Goal: Use online tool/utility: Utilize a website feature to perform a specific function

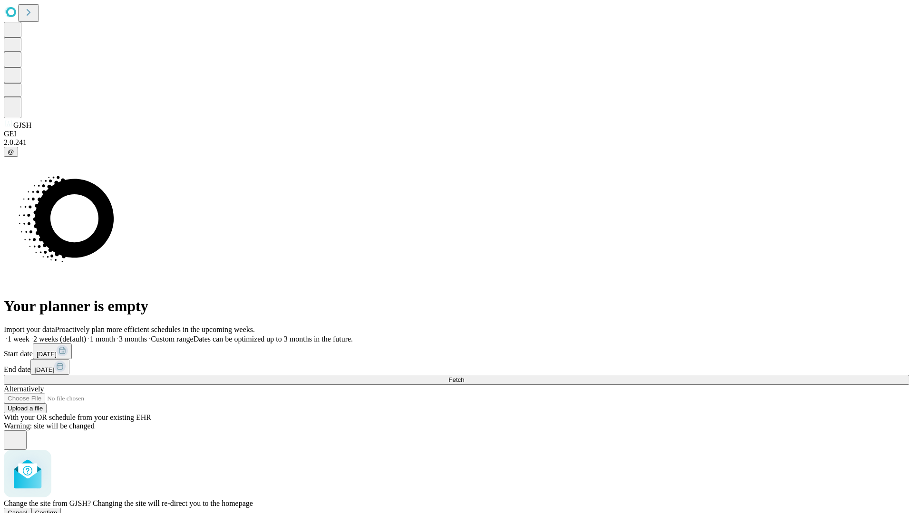
click at [58, 510] on span "Confirm" at bounding box center [46, 513] width 22 height 7
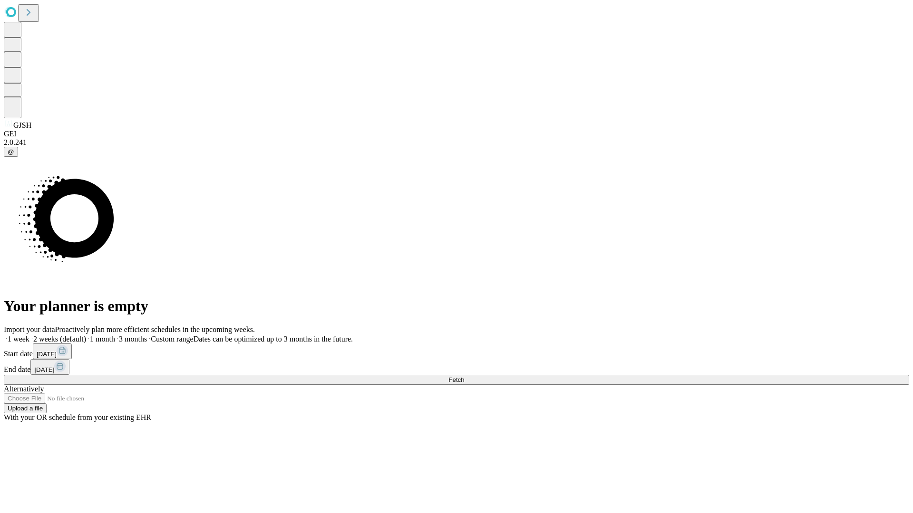
click at [115, 335] on label "1 month" at bounding box center [100, 339] width 29 height 8
click at [464, 376] on span "Fetch" at bounding box center [456, 379] width 16 height 7
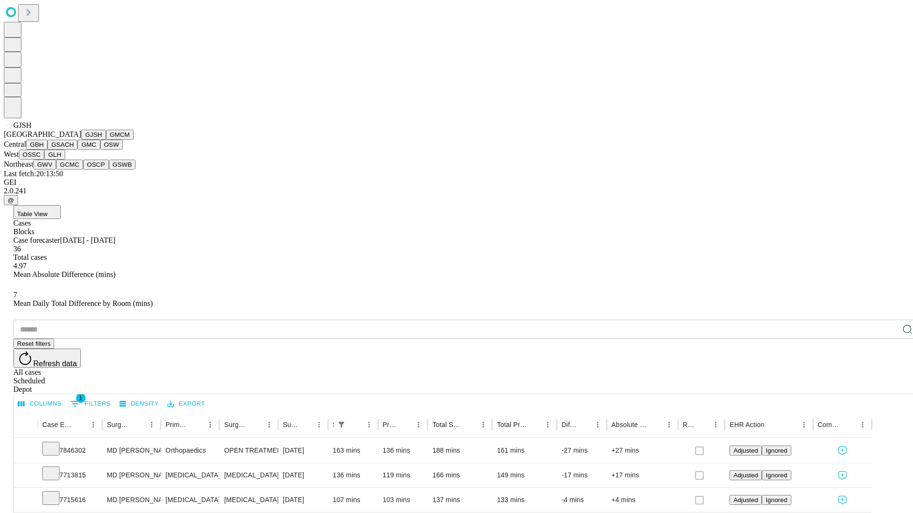
click at [106, 140] on button "GMCM" at bounding box center [120, 135] width 28 height 10
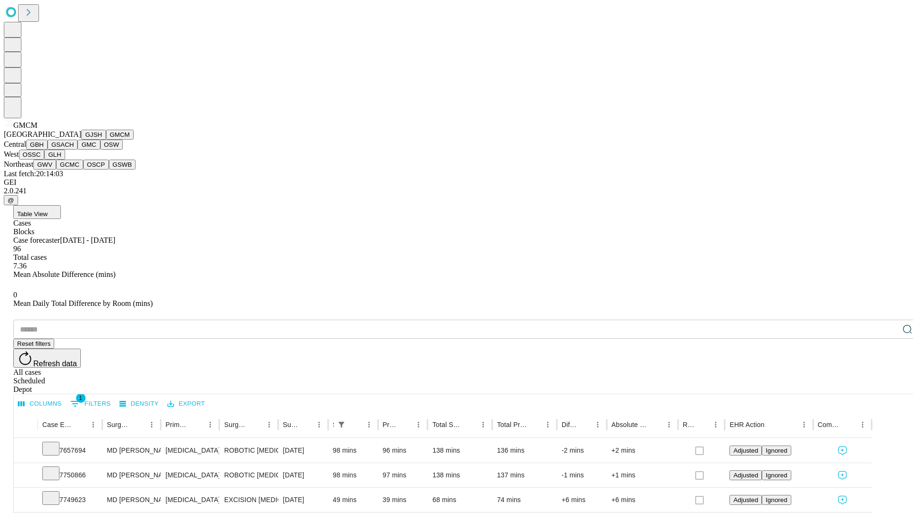
click at [48, 150] on button "GBH" at bounding box center [36, 145] width 21 height 10
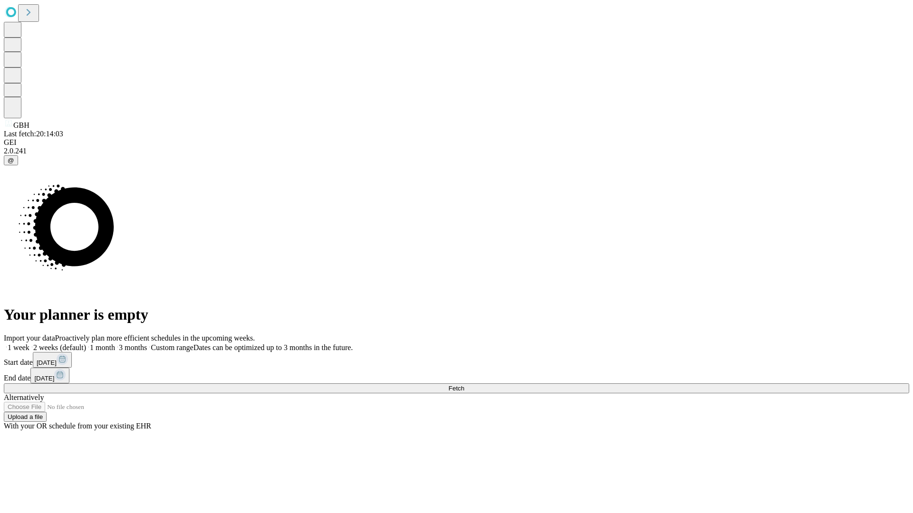
click at [464, 385] on span "Fetch" at bounding box center [456, 388] width 16 height 7
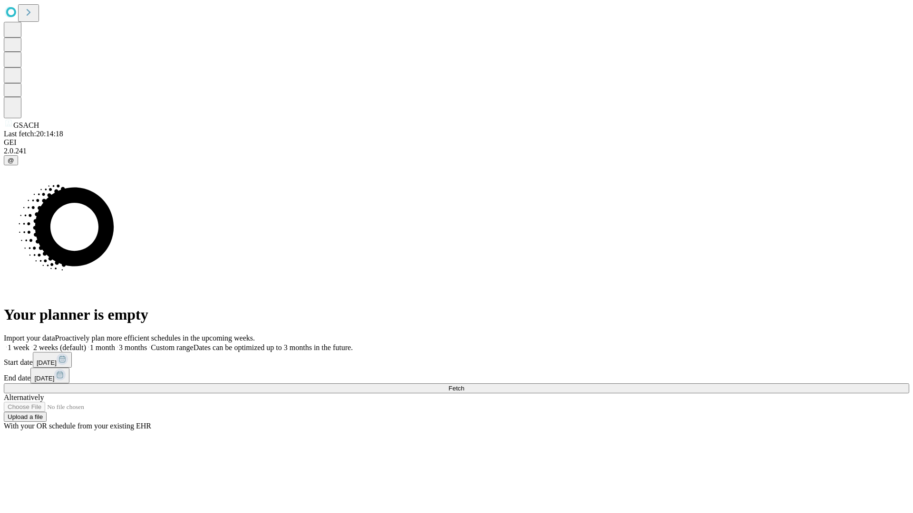
click at [115, 344] on label "1 month" at bounding box center [100, 348] width 29 height 8
click at [464, 385] on span "Fetch" at bounding box center [456, 388] width 16 height 7
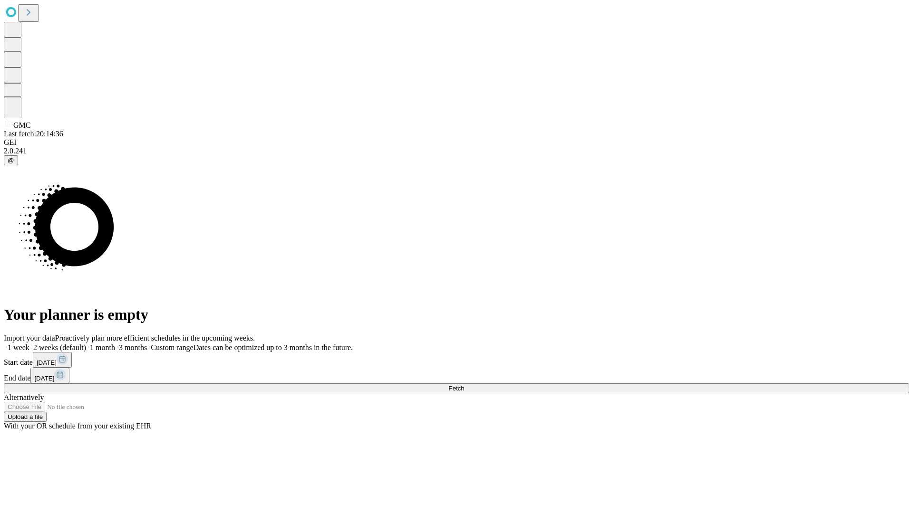
click at [115, 344] on label "1 month" at bounding box center [100, 348] width 29 height 8
click at [464, 385] on span "Fetch" at bounding box center [456, 388] width 16 height 7
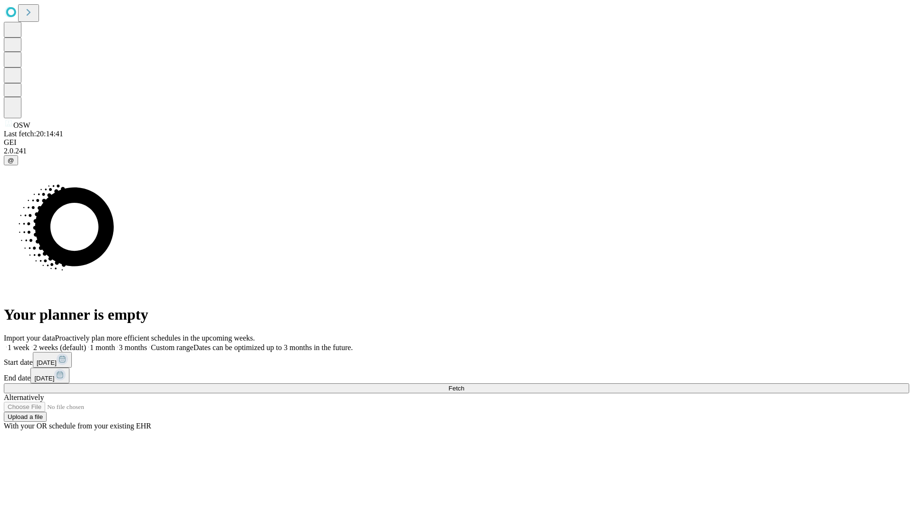
click at [115, 344] on label "1 month" at bounding box center [100, 348] width 29 height 8
click at [464, 385] on span "Fetch" at bounding box center [456, 388] width 16 height 7
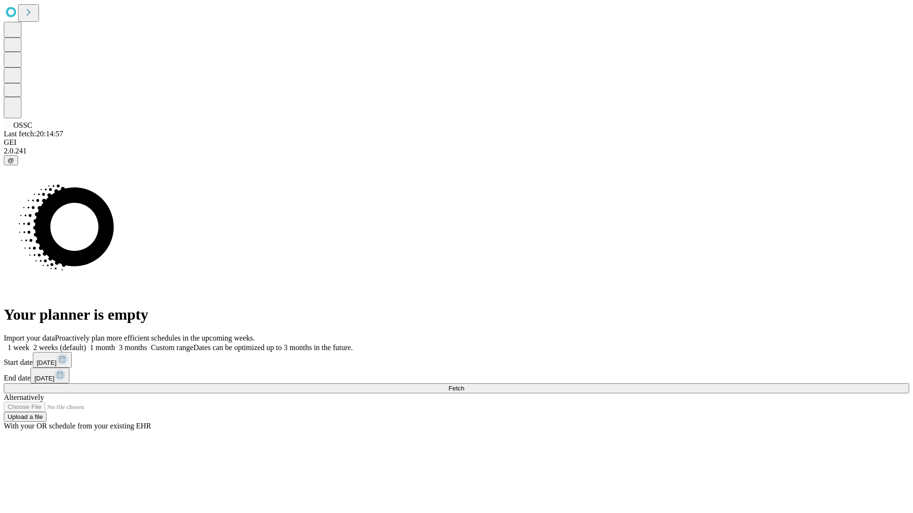
click at [115, 344] on label "1 month" at bounding box center [100, 348] width 29 height 8
click at [464, 385] on span "Fetch" at bounding box center [456, 388] width 16 height 7
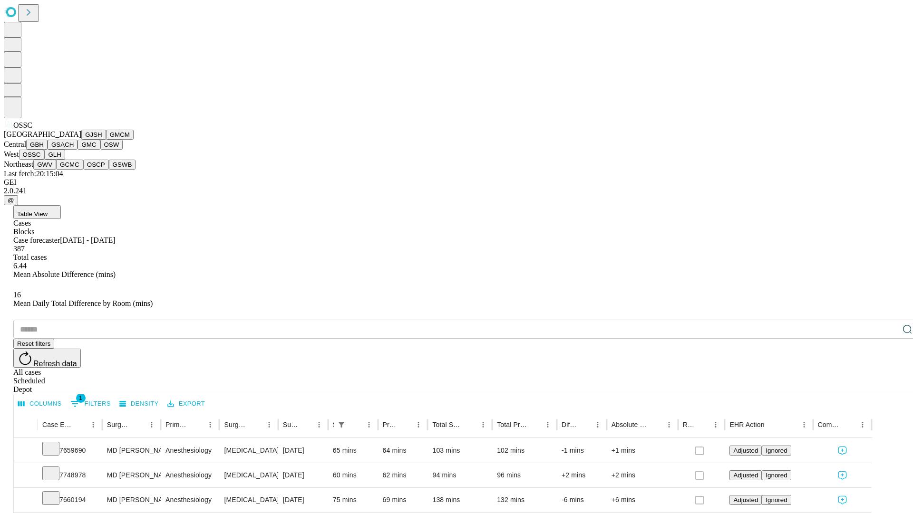
click at [65, 160] on button "GLH" at bounding box center [54, 155] width 20 height 10
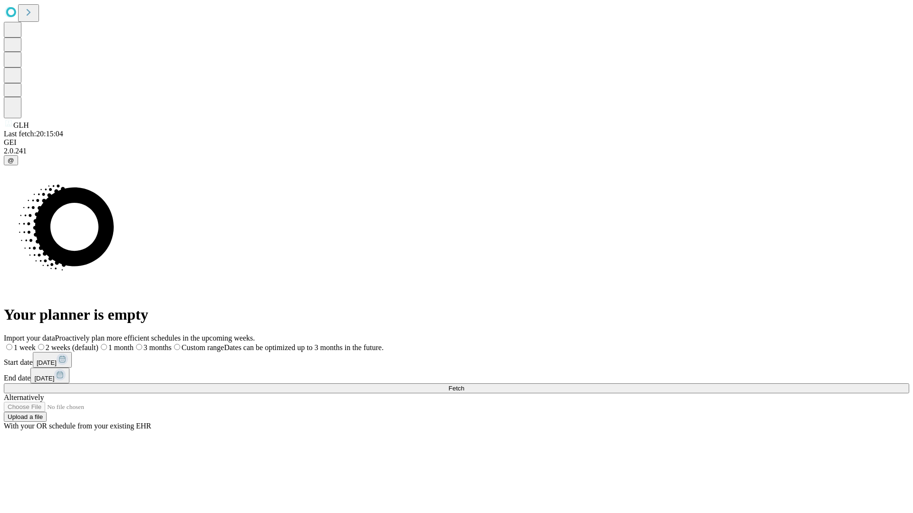
click at [134, 344] on label "1 month" at bounding box center [115, 348] width 35 height 8
click at [464, 385] on span "Fetch" at bounding box center [456, 388] width 16 height 7
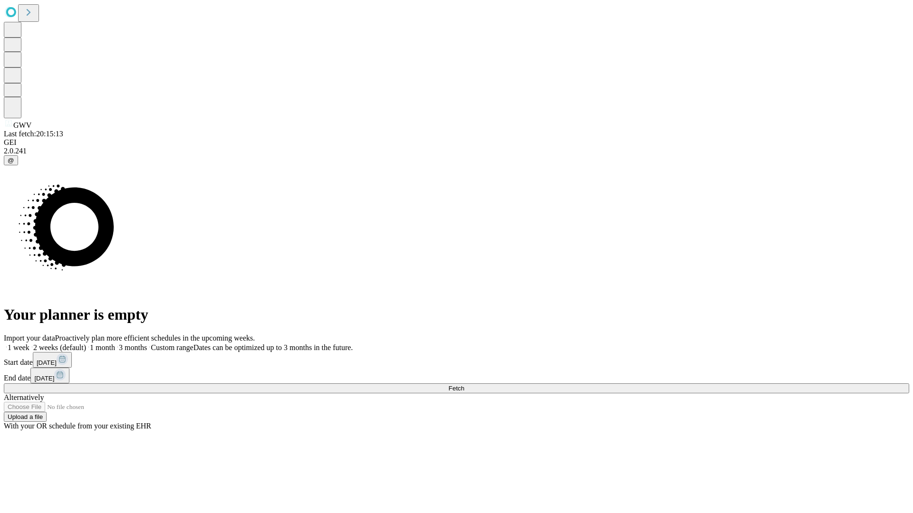
click at [115, 344] on label "1 month" at bounding box center [100, 348] width 29 height 8
click at [464, 385] on span "Fetch" at bounding box center [456, 388] width 16 height 7
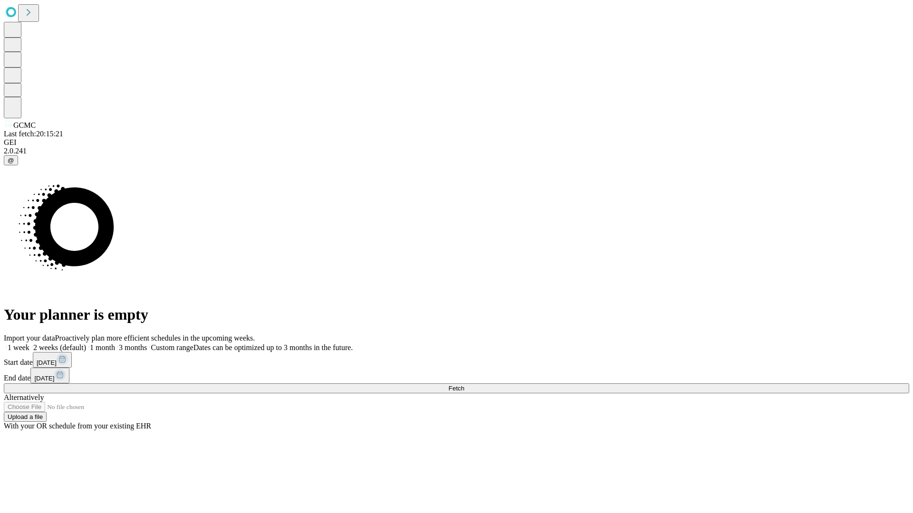
click at [115, 344] on label "1 month" at bounding box center [100, 348] width 29 height 8
click at [464, 385] on span "Fetch" at bounding box center [456, 388] width 16 height 7
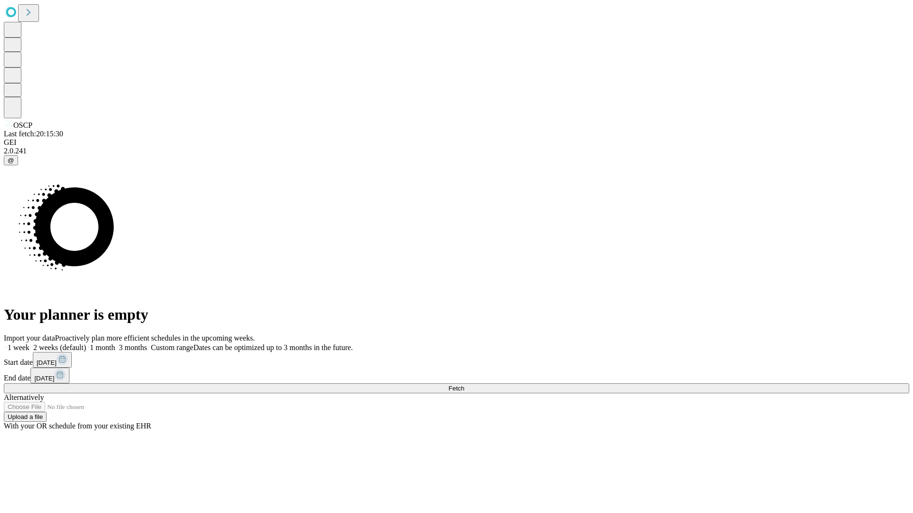
click at [115, 344] on label "1 month" at bounding box center [100, 348] width 29 height 8
click at [464, 385] on span "Fetch" at bounding box center [456, 388] width 16 height 7
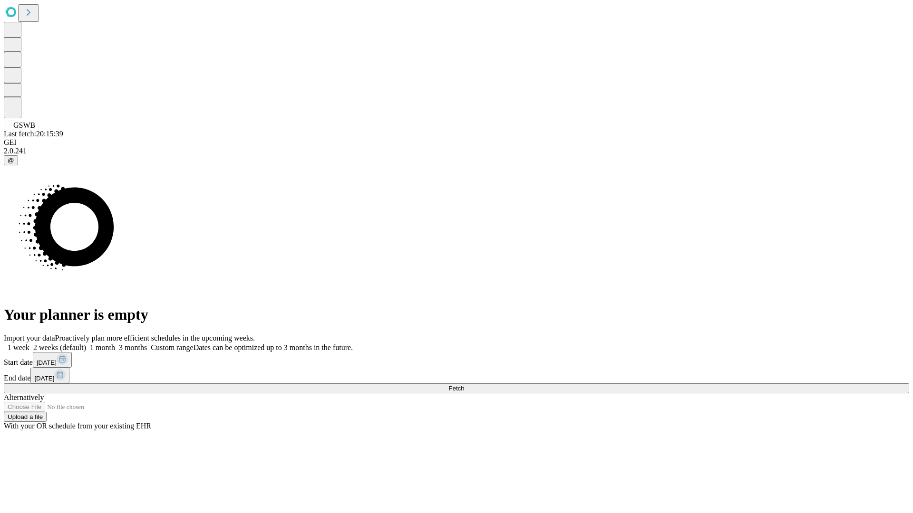
click at [115, 344] on label "1 month" at bounding box center [100, 348] width 29 height 8
click at [464, 385] on span "Fetch" at bounding box center [456, 388] width 16 height 7
